Goal: Find specific page/section: Find specific page/section

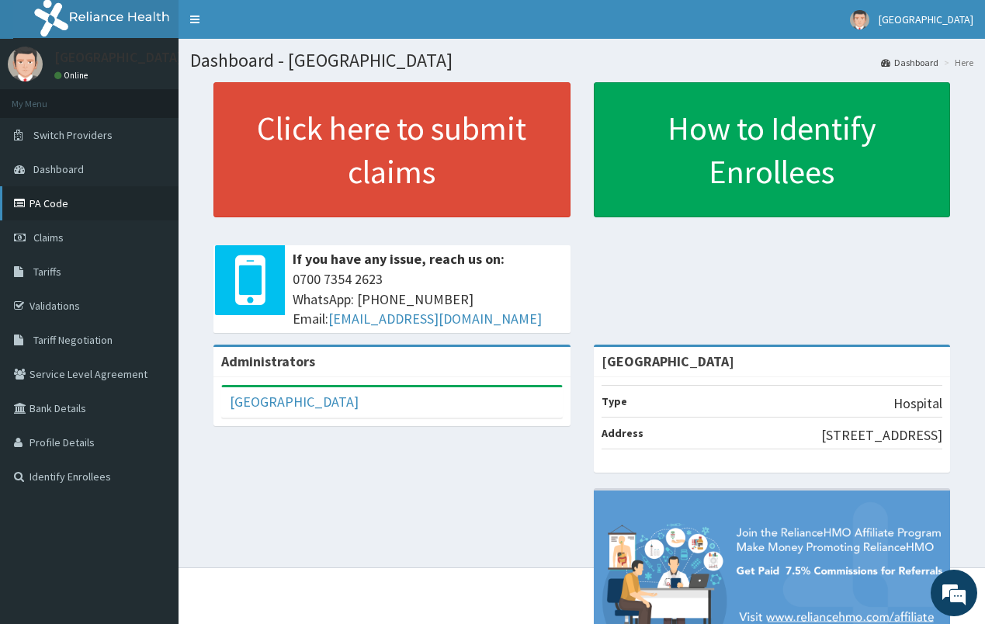
click at [127, 195] on link "PA Code" at bounding box center [89, 203] width 178 height 34
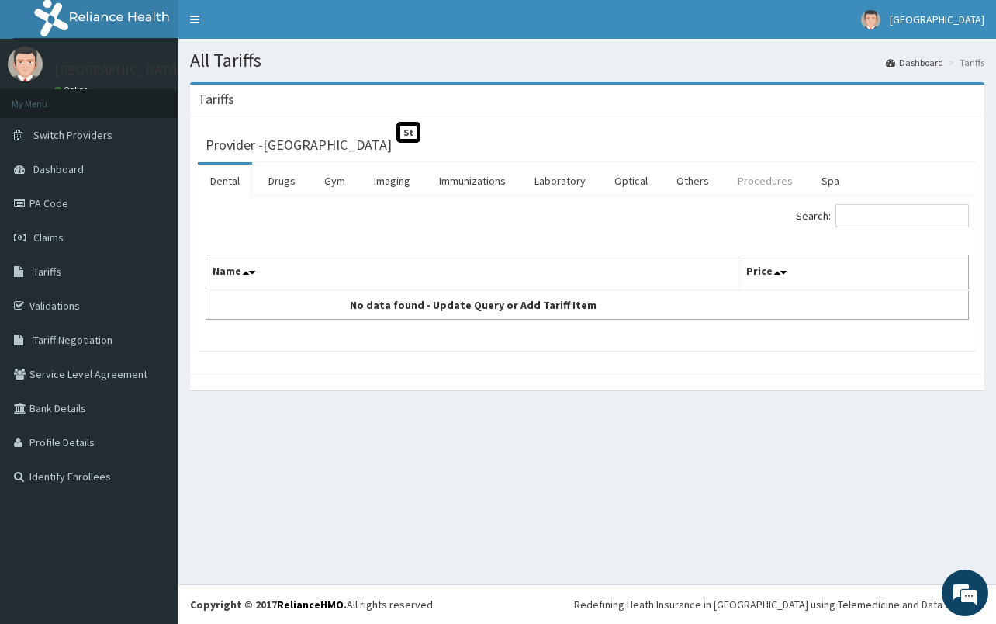
click at [742, 179] on link "Procedures" at bounding box center [766, 181] width 80 height 33
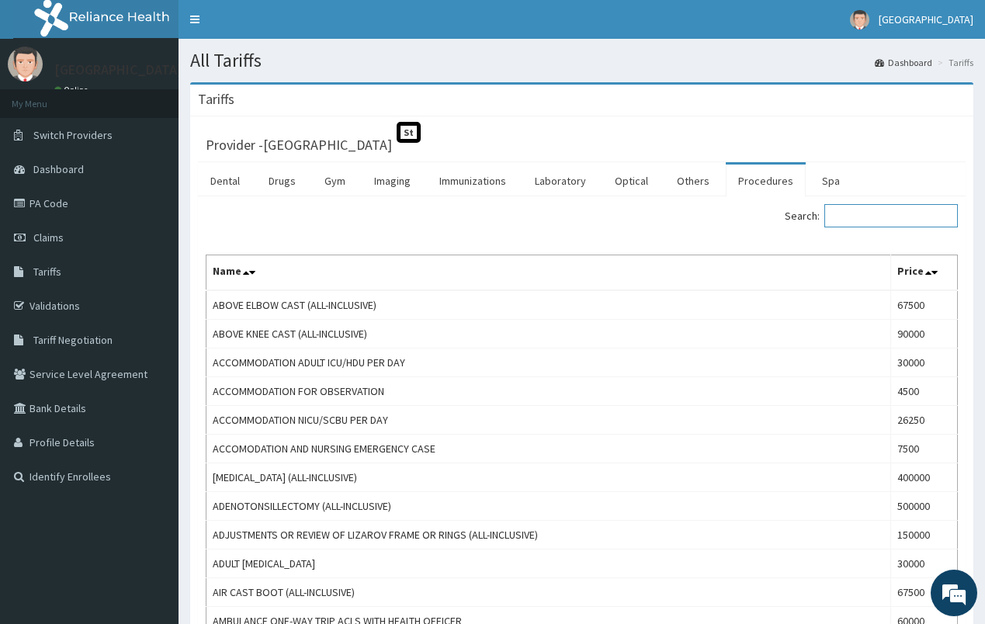
click at [906, 216] on input "Search:" at bounding box center [890, 215] width 133 height 23
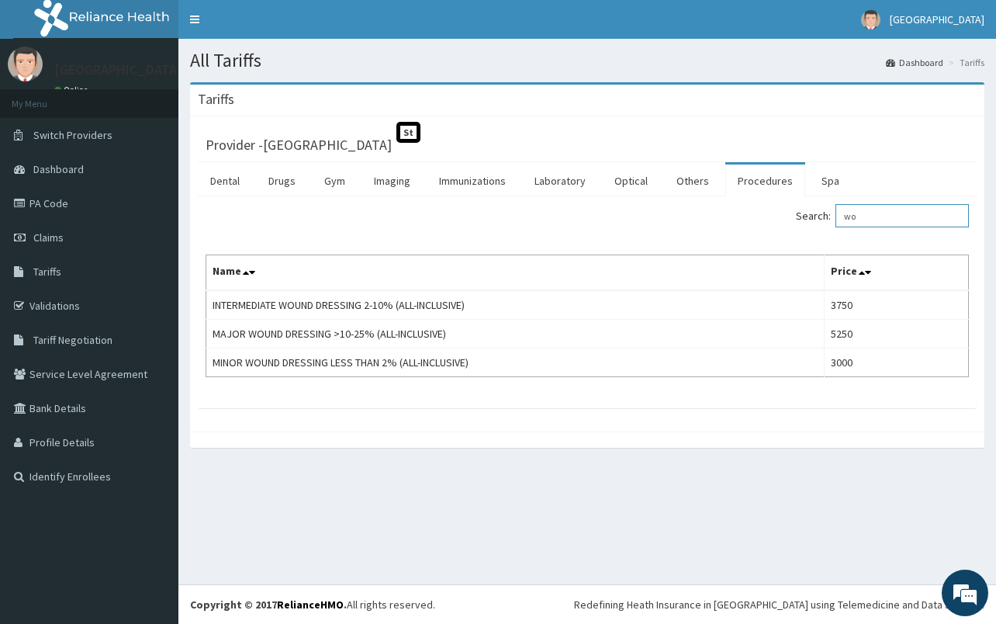
type input "w"
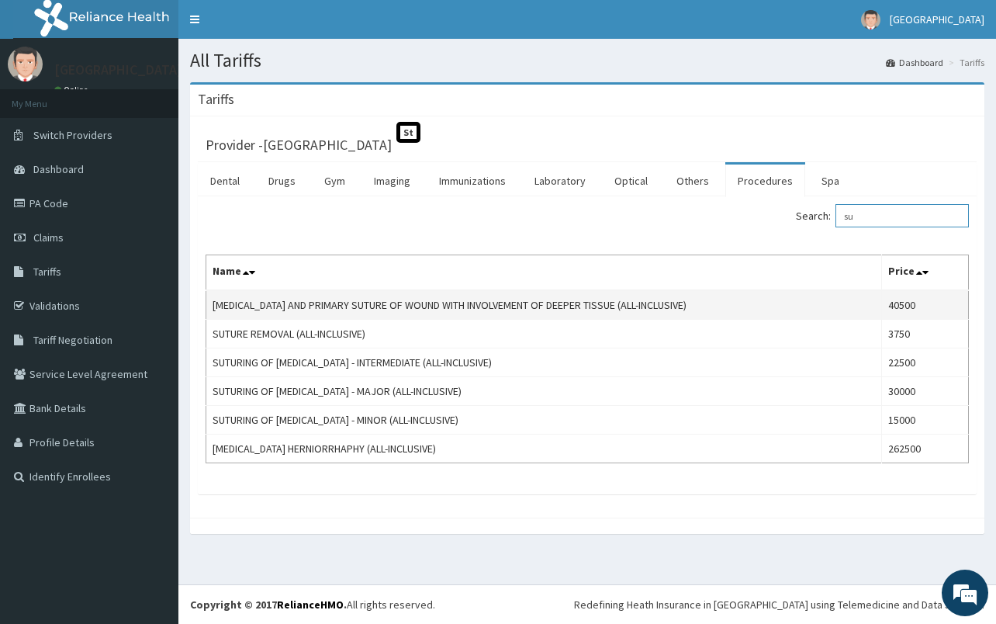
type input "s"
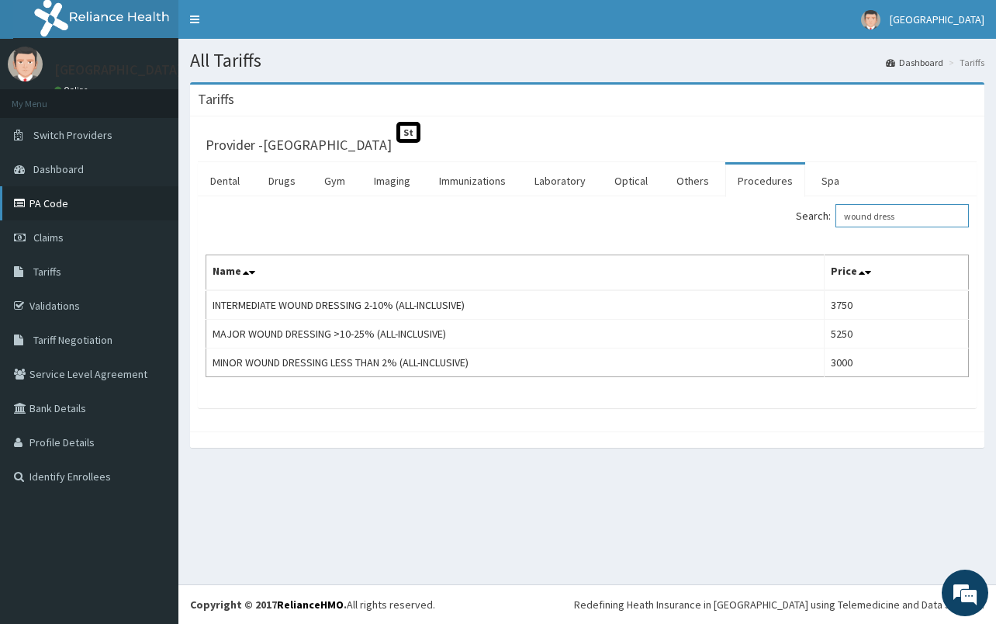
type input "wound dress"
click at [78, 211] on link "PA Code" at bounding box center [89, 203] width 178 height 34
